Goal: Communication & Community: Answer question/provide support

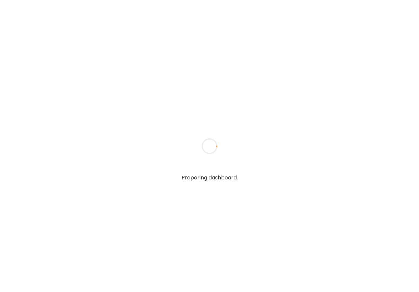
type textarea "**********"
type input "**********"
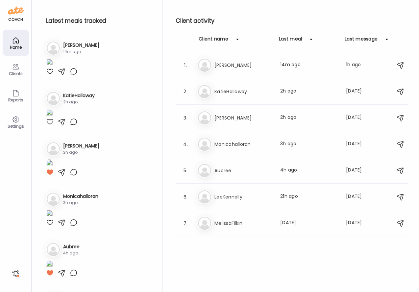
click at [16, 67] on icon at bounding box center [16, 67] width 8 height 8
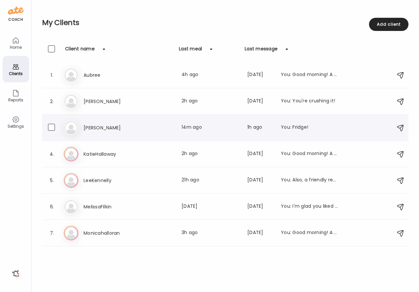
click at [90, 126] on h3 "[PERSON_NAME]" at bounding box center [113, 128] width 58 height 8
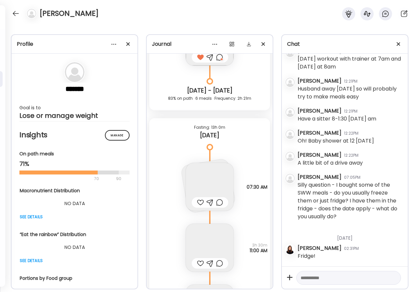
scroll to position [1988, 0]
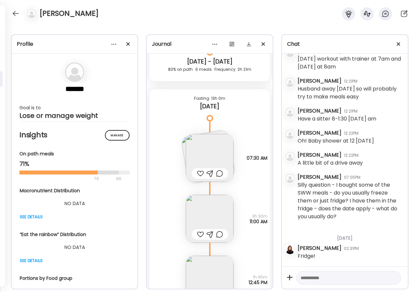
click at [201, 174] on div at bounding box center [200, 173] width 7 height 8
click at [204, 210] on img at bounding box center [210, 219] width 48 height 48
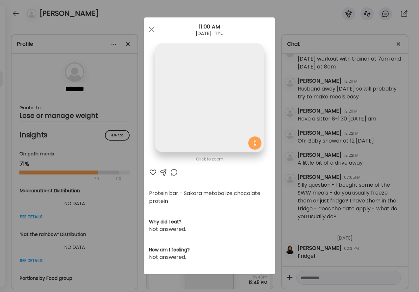
click at [204, 210] on section "Protein bar - Sakara metabolize chocolate protein Why did I eat? Not answered. …" at bounding box center [209, 226] width 121 height 72
click at [151, 27] on div at bounding box center [151, 29] width 13 height 13
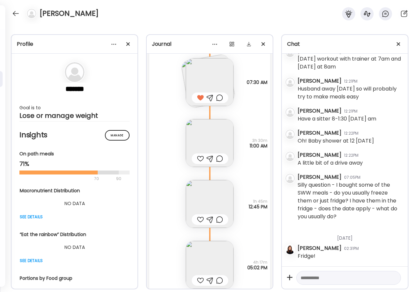
scroll to position [2066, 0]
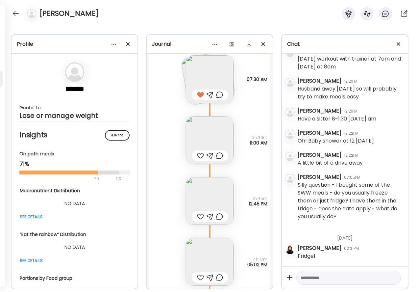
click at [200, 216] on div at bounding box center [200, 217] width 7 height 8
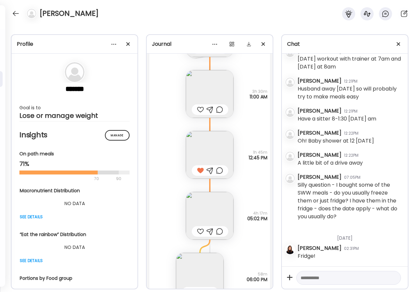
scroll to position [2113, 0]
click at [200, 228] on div at bounding box center [200, 230] width 7 height 8
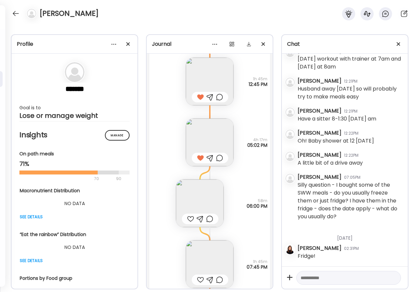
scroll to position [2186, 0]
click at [193, 203] on img at bounding box center [200, 203] width 48 height 48
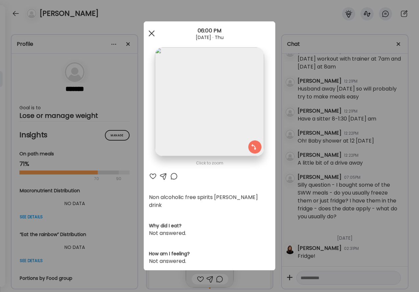
click at [152, 32] on div at bounding box center [151, 33] width 13 height 13
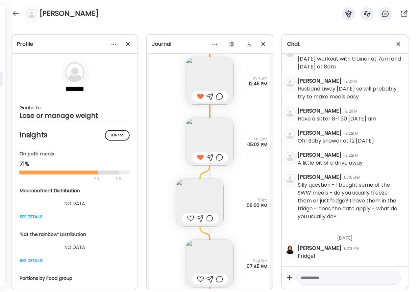
click at [191, 216] on div at bounding box center [190, 218] width 7 height 8
click at [209, 218] on div at bounding box center [209, 218] width 7 height 8
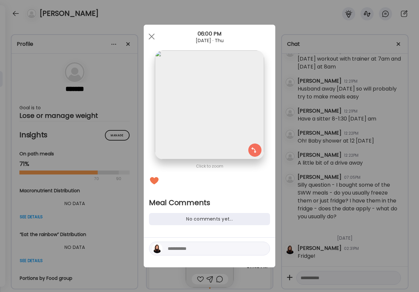
click at [195, 247] on textarea at bounding box center [212, 249] width 89 height 8
type textarea "*****"
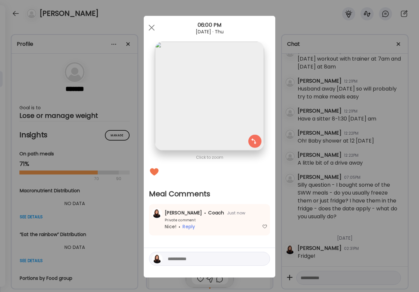
click at [131, 184] on div "Ate Coach Dashboard Wahoo! It’s official Take a moment to set up your Coach Pro…" at bounding box center [209, 146] width 419 height 292
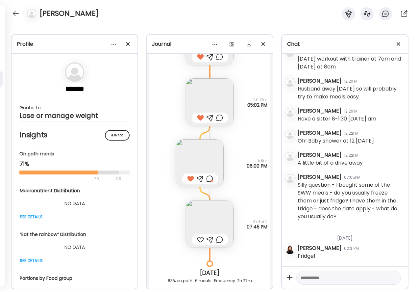
scroll to position [2229, 0]
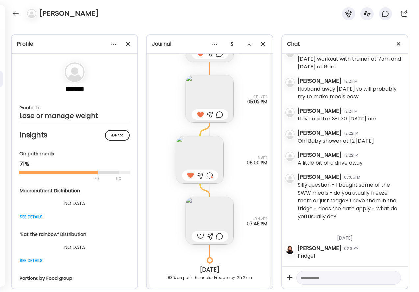
click at [196, 236] on div at bounding box center [210, 236] width 37 height 11
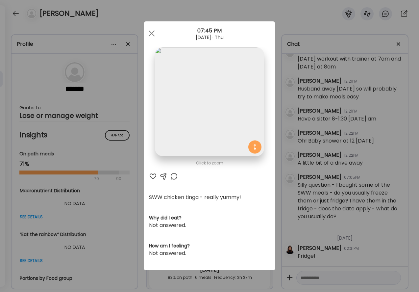
click at [153, 176] on div at bounding box center [153, 176] width 8 height 8
click at [175, 177] on div at bounding box center [174, 176] width 8 height 8
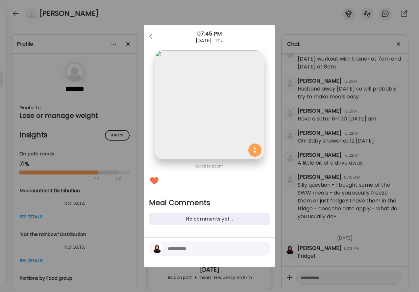
click at [193, 245] on textarea at bounding box center [212, 249] width 89 height 8
type textarea "**********"
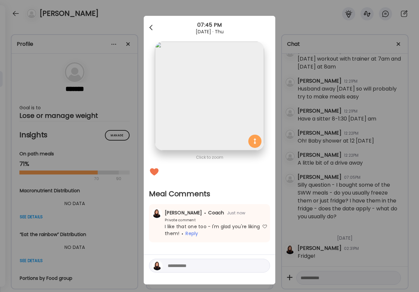
click at [148, 25] on div at bounding box center [151, 27] width 13 height 13
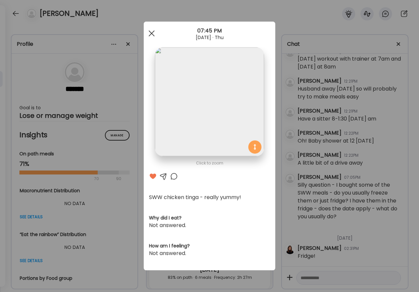
click at [152, 37] on div at bounding box center [151, 33] width 13 height 13
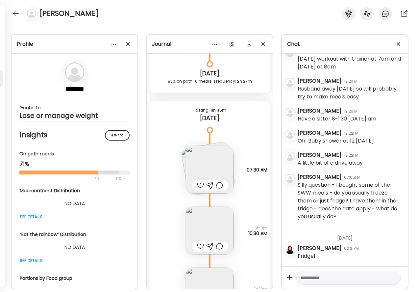
scroll to position [2428, 0]
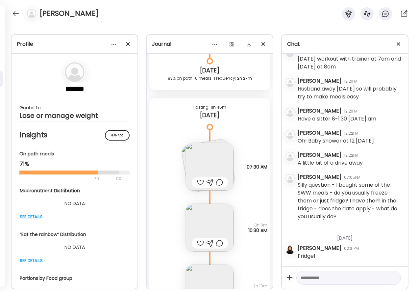
click at [198, 161] on img at bounding box center [210, 167] width 48 height 48
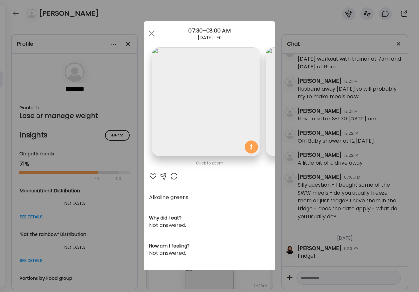
scroll to position [0, 0]
click at [150, 35] on span at bounding box center [152, 33] width 6 height 6
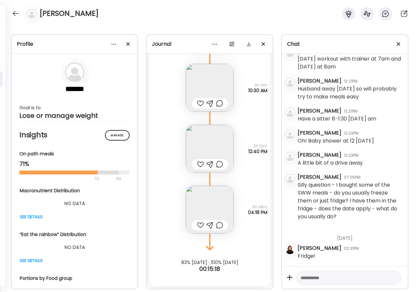
scroll to position [2568, 0]
click at [198, 103] on div at bounding box center [200, 103] width 7 height 8
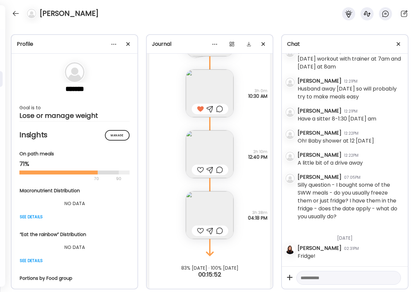
scroll to position [2566, 0]
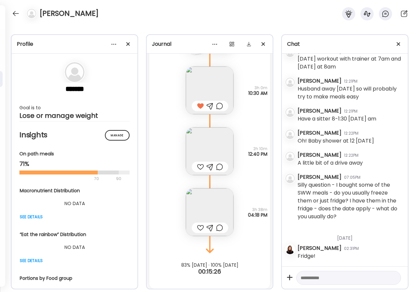
click at [199, 166] on div at bounding box center [200, 167] width 7 height 8
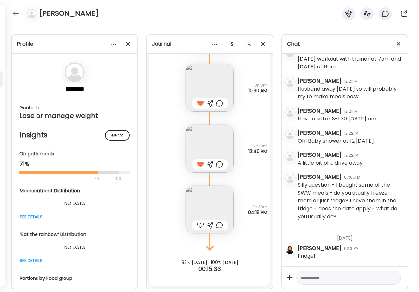
click at [199, 226] on div at bounding box center [200, 225] width 7 height 8
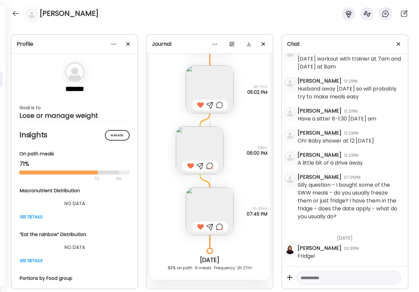
scroll to position [2239, 0]
click at [332, 277] on textarea at bounding box center [343, 278] width 84 height 8
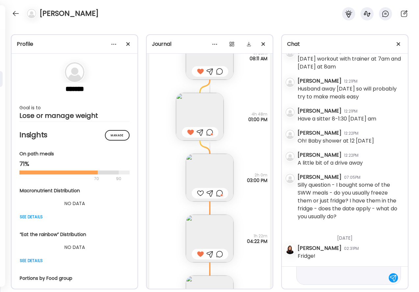
scroll to position [39, 0]
type textarea "**********"
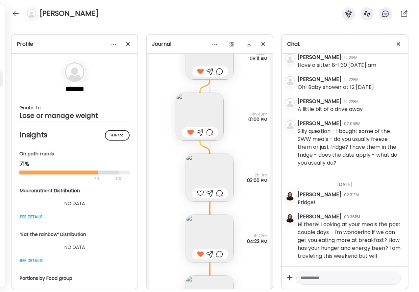
scroll to position [1021, 0]
click at [382, 279] on textarea at bounding box center [343, 278] width 84 height 8
type textarea "**********"
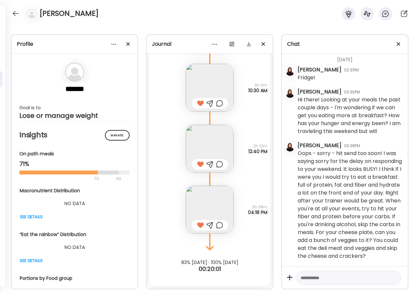
scroll to position [2568, 0]
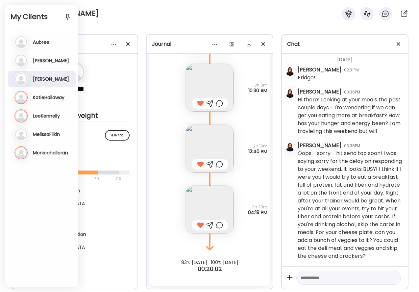
click at [94, 17] on div "[PERSON_NAME]" at bounding box center [209, 12] width 419 height 24
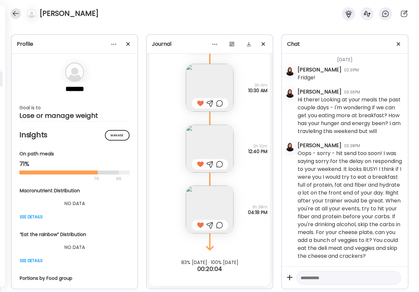
click at [16, 12] on div at bounding box center [16, 13] width 11 height 11
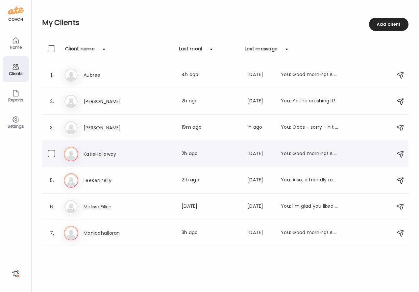
click at [100, 156] on h3 "KatieHallaway" at bounding box center [113, 154] width 58 height 8
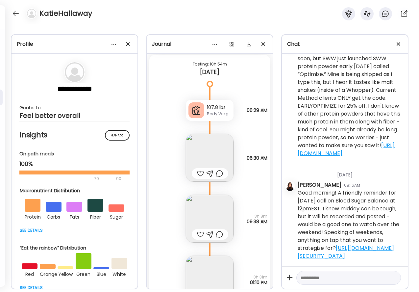
scroll to position [4323, 0]
click at [198, 173] on div at bounding box center [200, 173] width 7 height 8
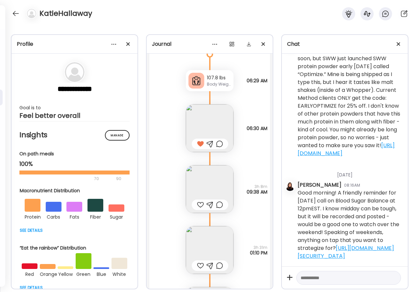
scroll to position [4359, 0]
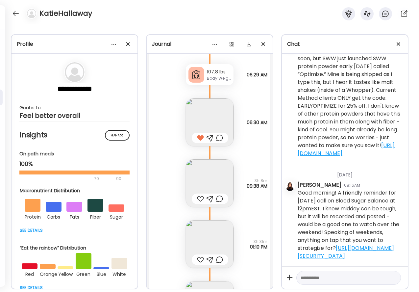
click at [205, 179] on img at bounding box center [210, 183] width 48 height 48
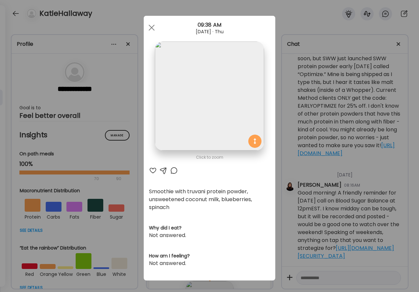
click at [153, 169] on div at bounding box center [153, 171] width 8 height 8
click at [151, 26] on div at bounding box center [151, 27] width 13 height 13
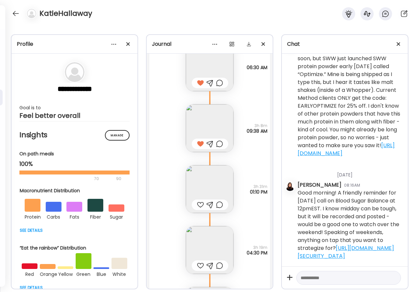
scroll to position [4416, 0]
click at [199, 204] on div at bounding box center [200, 202] width 7 height 8
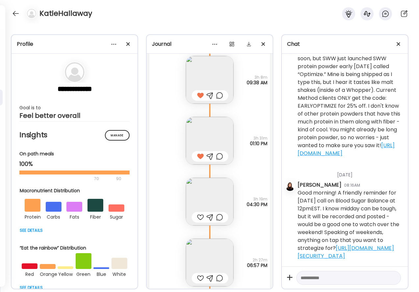
scroll to position [4466, 0]
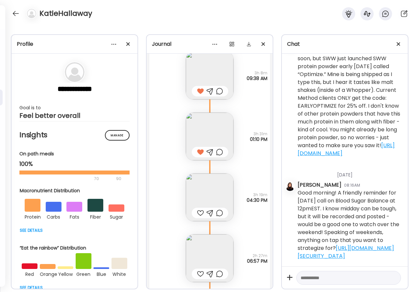
click at [199, 213] on div at bounding box center [200, 213] width 7 height 8
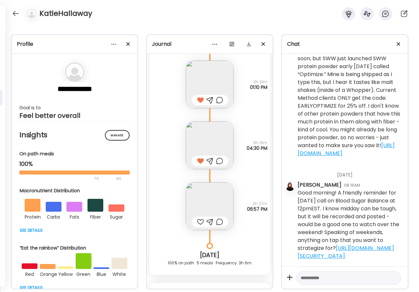
scroll to position [4519, 0]
click at [206, 203] on img at bounding box center [210, 206] width 48 height 48
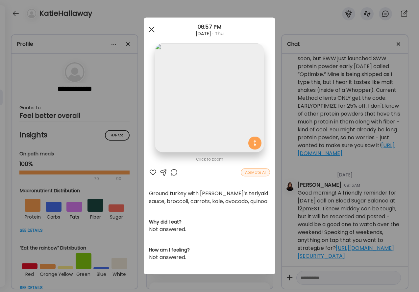
click at [151, 31] on div at bounding box center [151, 29] width 13 height 13
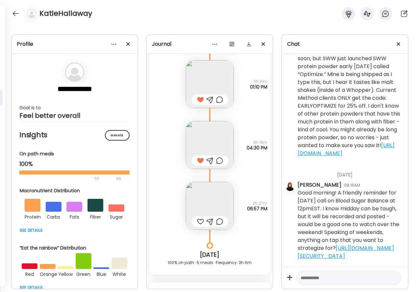
click at [200, 220] on div at bounding box center [200, 222] width 7 height 8
click at [219, 222] on div at bounding box center [219, 222] width 7 height 8
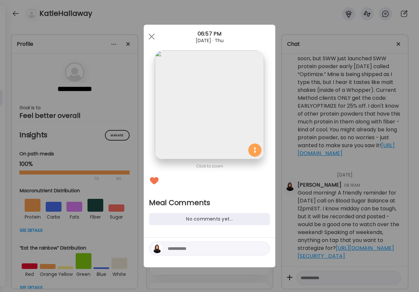
click at [204, 251] on textarea at bounding box center [212, 249] width 89 height 8
type textarea "**********"
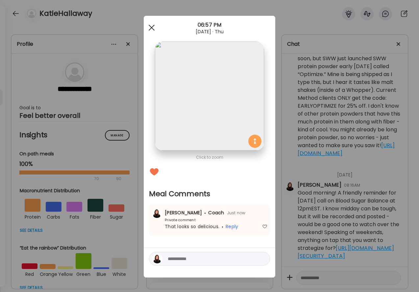
click at [152, 27] on div at bounding box center [151, 27] width 13 height 13
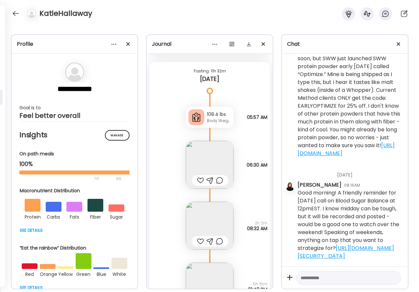
scroll to position [4748, 0]
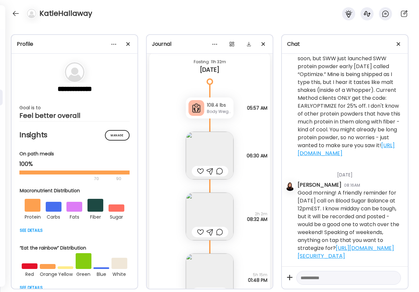
click at [200, 169] on div at bounding box center [200, 171] width 7 height 8
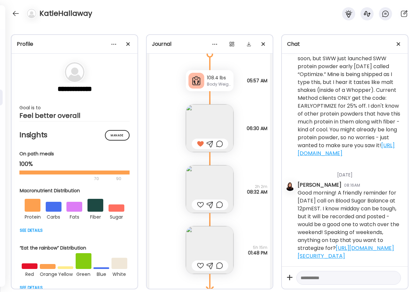
scroll to position [4778, 0]
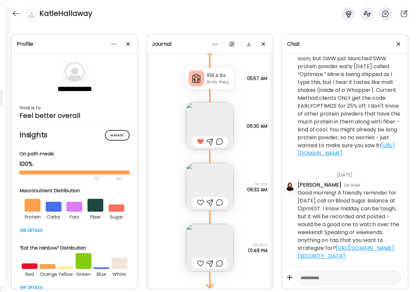
click at [199, 199] on div at bounding box center [200, 202] width 7 height 8
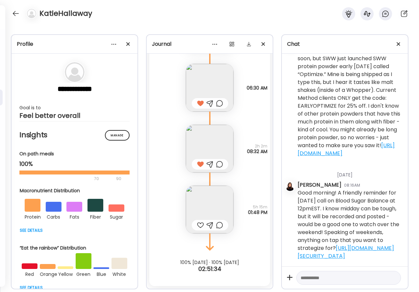
scroll to position [4816, 0]
click at [200, 225] on div at bounding box center [200, 225] width 7 height 8
click at [311, 278] on textarea at bounding box center [343, 278] width 84 height 8
type textarea "**********"
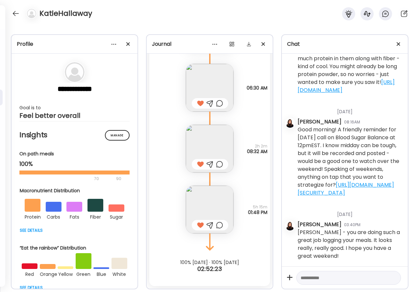
scroll to position [1071, 0]
click at [17, 14] on div at bounding box center [16, 13] width 11 height 11
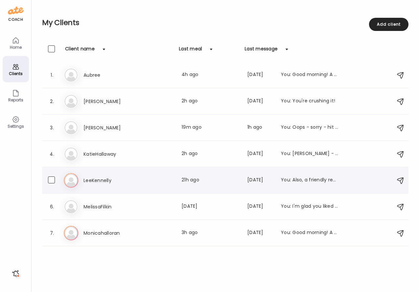
click at [91, 180] on h3 "LeeKennelly" at bounding box center [113, 180] width 58 height 8
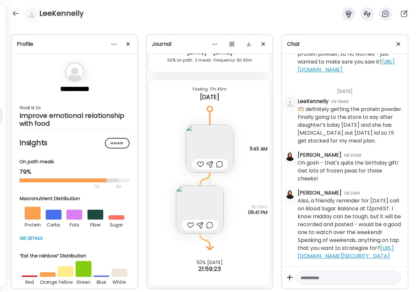
scroll to position [1486, 0]
click at [199, 163] on div at bounding box center [200, 164] width 7 height 8
click at [207, 204] on img at bounding box center [200, 210] width 48 height 48
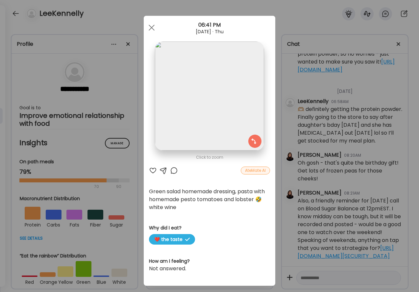
click at [152, 170] on div at bounding box center [153, 171] width 8 height 8
click at [173, 170] on div at bounding box center [174, 171] width 8 height 8
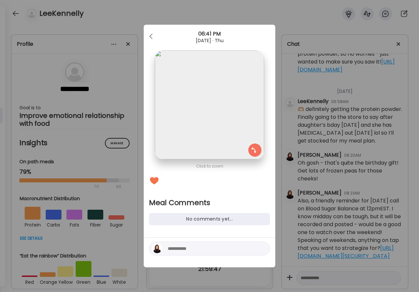
click at [176, 250] on textarea at bounding box center [212, 249] width 89 height 8
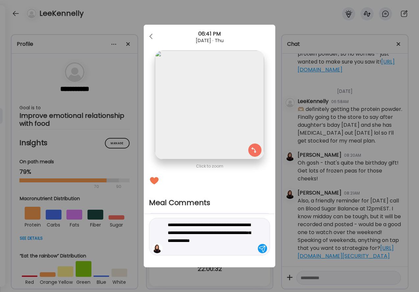
type textarea "**********"
click at [263, 251] on div at bounding box center [262, 248] width 9 height 9
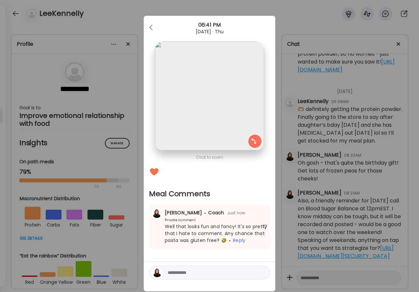
click at [331, 157] on div "Ate Coach Dashboard Wahoo! It’s official Take a moment to set up your Coach Pro…" at bounding box center [209, 146] width 419 height 292
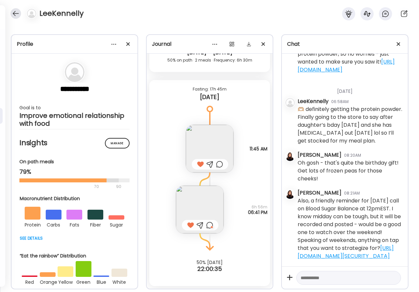
click at [12, 13] on div at bounding box center [16, 13] width 11 height 11
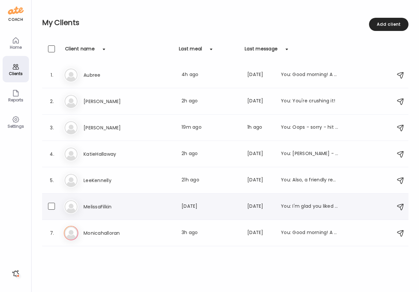
click at [97, 209] on h3 "MelissaFilkin" at bounding box center [113, 207] width 58 height 8
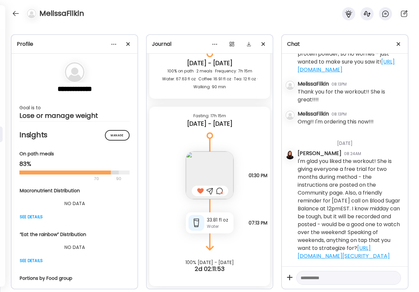
scroll to position [802, 0]
click at [17, 14] on div at bounding box center [16, 13] width 11 height 11
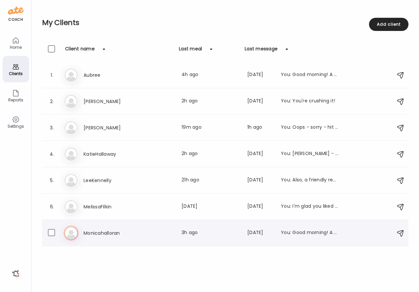
click at [103, 231] on h3 "Monicahalloran" at bounding box center [113, 233] width 58 height 8
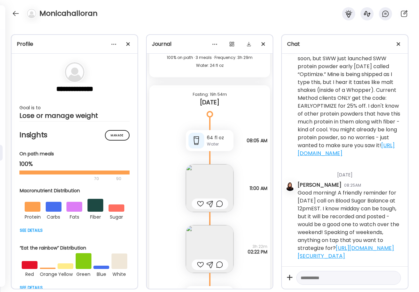
scroll to position [1190, 0]
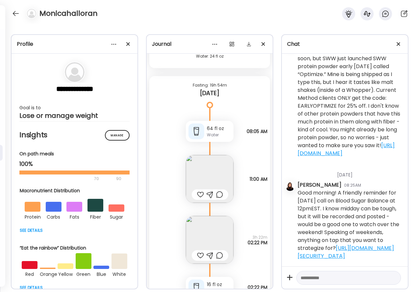
click at [211, 181] on img at bounding box center [210, 179] width 48 height 48
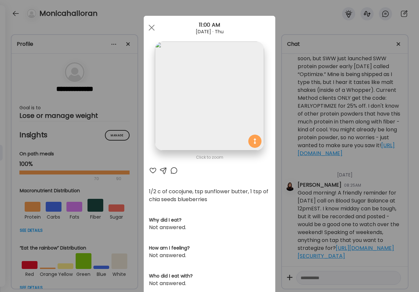
click at [155, 171] on div at bounding box center [153, 171] width 8 height 8
click at [155, 29] on div at bounding box center [151, 27] width 13 height 13
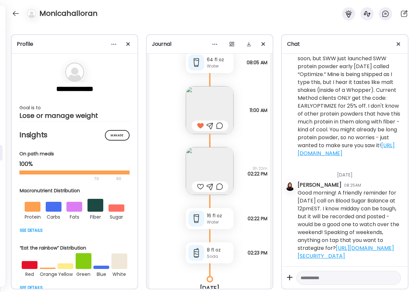
scroll to position [1261, 0]
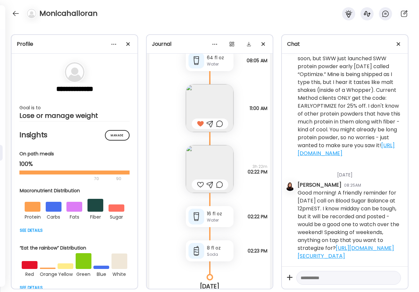
click at [212, 169] on img at bounding box center [210, 169] width 48 height 48
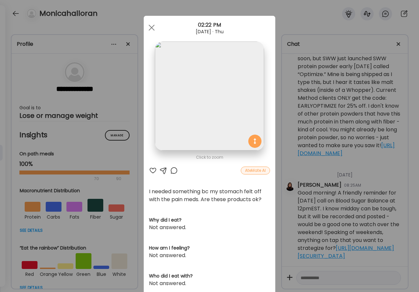
click at [152, 171] on div at bounding box center [153, 171] width 8 height 8
click at [176, 172] on div at bounding box center [174, 171] width 8 height 8
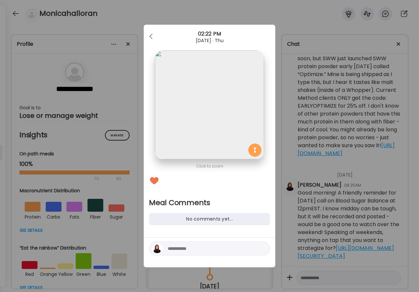
click at [187, 250] on textarea at bounding box center [212, 249] width 89 height 8
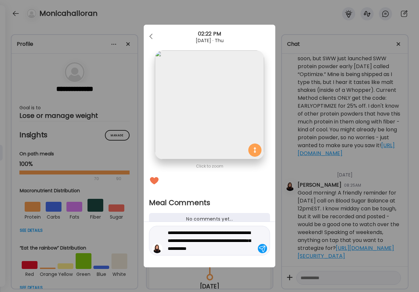
type textarea "**********"
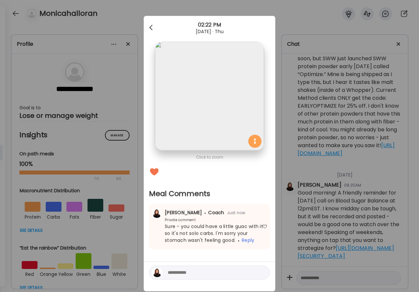
click at [153, 26] on div at bounding box center [151, 27] width 13 height 13
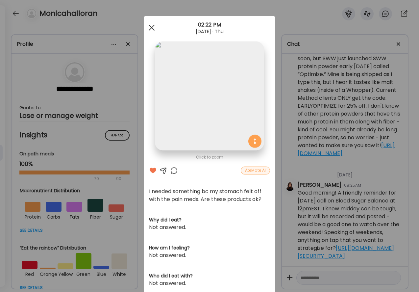
click at [150, 29] on span at bounding box center [152, 28] width 6 height 6
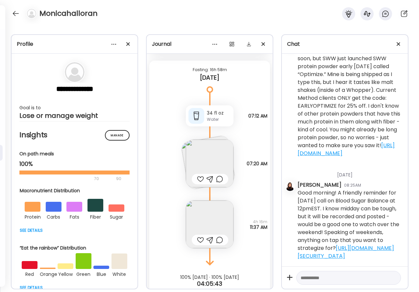
scroll to position [1537, 0]
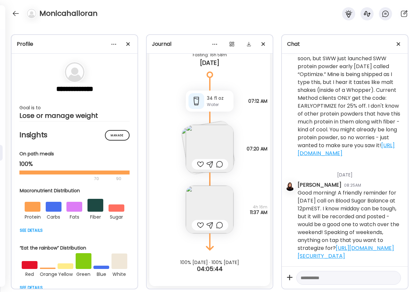
click at [198, 162] on div at bounding box center [200, 164] width 7 height 8
click at [198, 224] on div at bounding box center [200, 225] width 7 height 8
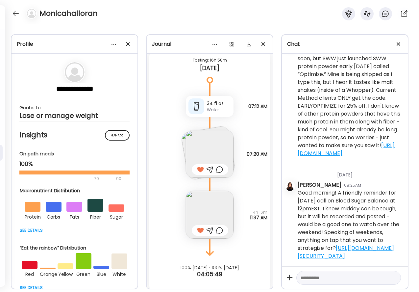
scroll to position [1531, 0]
click at [225, 230] on div at bounding box center [210, 231] width 37 height 11
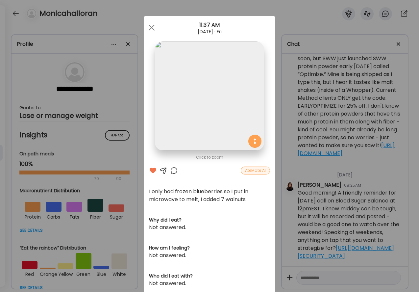
click at [172, 169] on div at bounding box center [174, 171] width 8 height 8
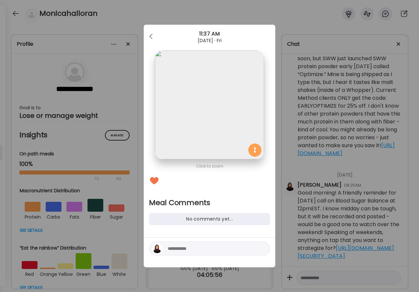
click at [189, 251] on textarea at bounding box center [212, 249] width 89 height 8
type textarea "**********"
click at [264, 249] on div at bounding box center [262, 248] width 9 height 9
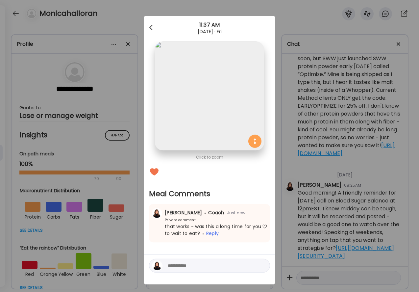
click at [150, 28] on span at bounding box center [150, 26] width 3 height 3
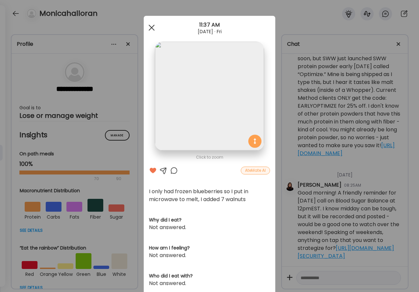
click at [149, 26] on div at bounding box center [151, 27] width 13 height 13
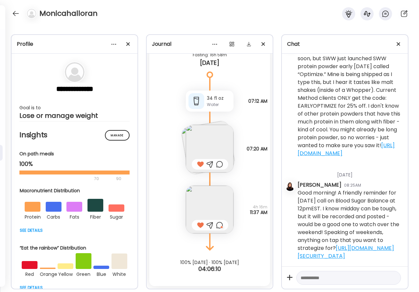
scroll to position [1537, 0]
click at [12, 10] on div at bounding box center [16, 13] width 11 height 11
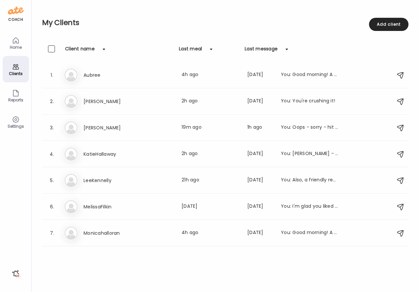
click at [14, 41] on icon at bounding box center [16, 41] width 8 height 8
